Goal: Check status: Check status

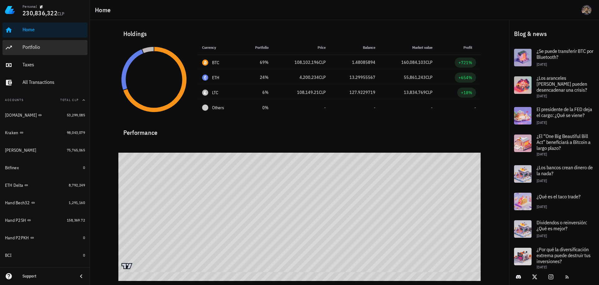
click at [41, 47] on div "Portfolio" at bounding box center [53, 47] width 62 height 6
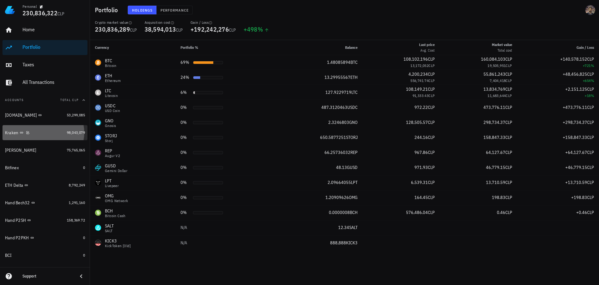
click at [50, 132] on div "Kraken" at bounding box center [34, 133] width 59 height 6
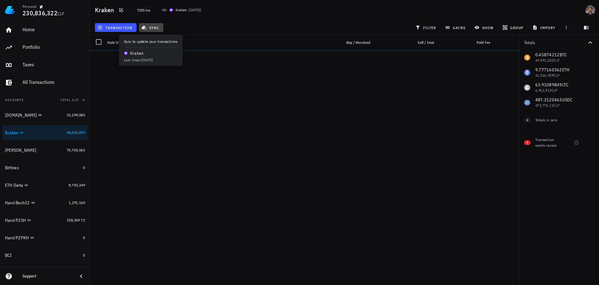
click at [142, 28] on icon "button" at bounding box center [144, 28] width 5 height 4
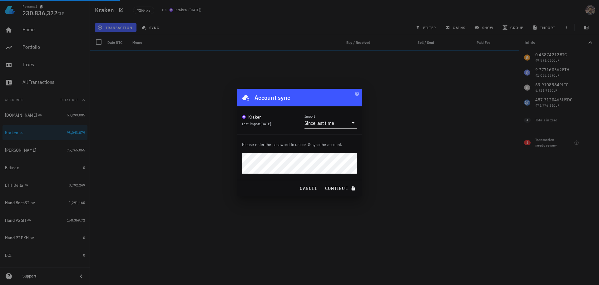
click at [0, 284] on com-1password-button at bounding box center [0, 285] width 0 height 0
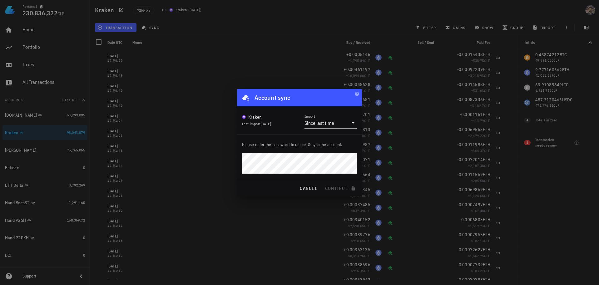
click at [398, 147] on div at bounding box center [299, 142] width 599 height 285
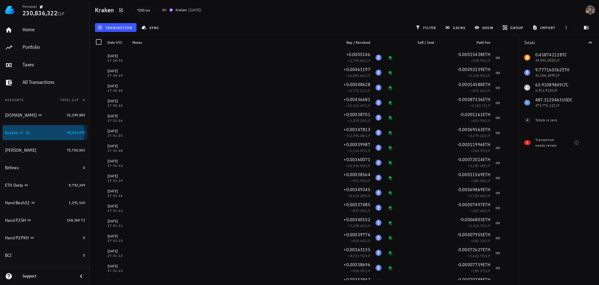
click at [48, 134] on div "Kraken" at bounding box center [34, 133] width 59 height 6
click at [157, 26] on span "sync" at bounding box center [151, 27] width 17 height 5
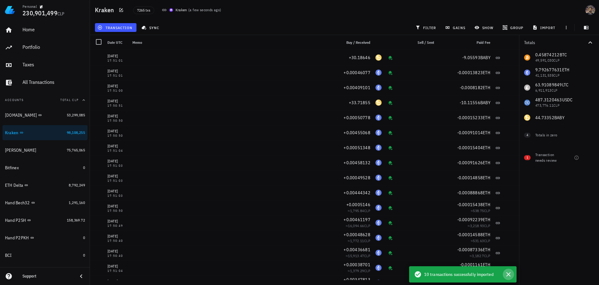
click at [510, 272] on icon "button" at bounding box center [508, 274] width 4 height 4
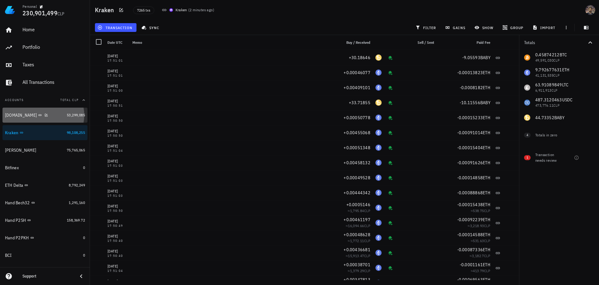
click at [28, 118] on div "[DOMAIN_NAME]" at bounding box center [34, 114] width 59 height 13
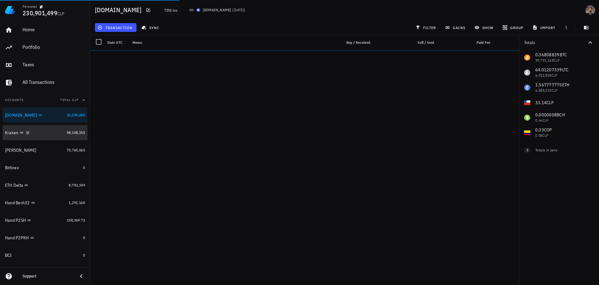
click at [43, 131] on div "Kraken" at bounding box center [34, 133] width 59 height 6
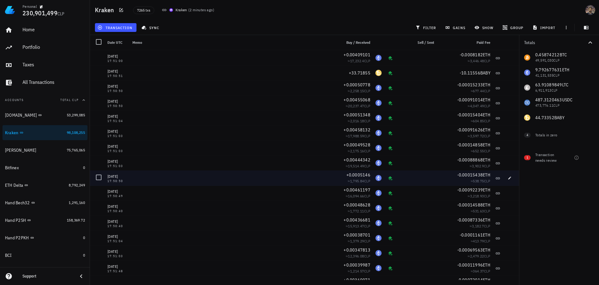
scroll to position [31, 0]
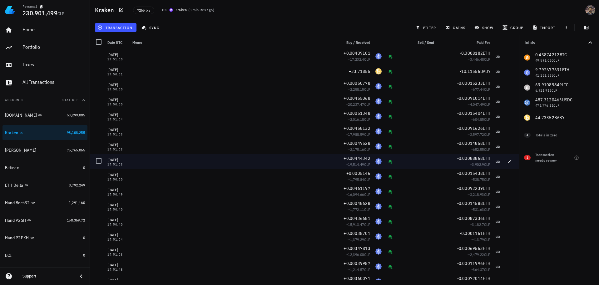
drag, startPoint x: 201, startPoint y: 162, endPoint x: 183, endPoint y: 160, distance: 17.4
click at [183, 160] on div at bounding box center [231, 161] width 203 height 15
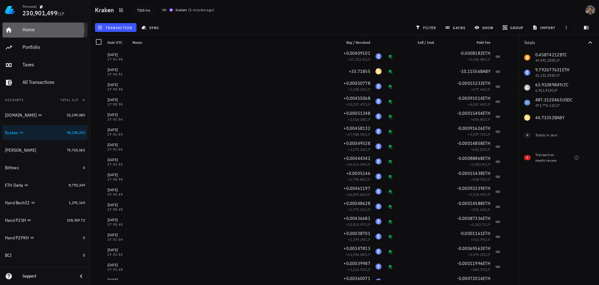
click at [30, 28] on div "Home" at bounding box center [53, 30] width 62 height 6
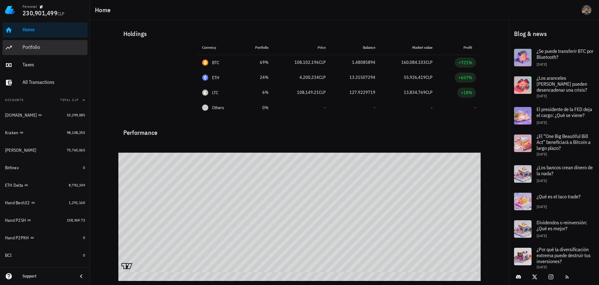
click at [24, 42] on div "Portfolio" at bounding box center [53, 47] width 62 height 14
